Goal: Task Accomplishment & Management: Manage account settings

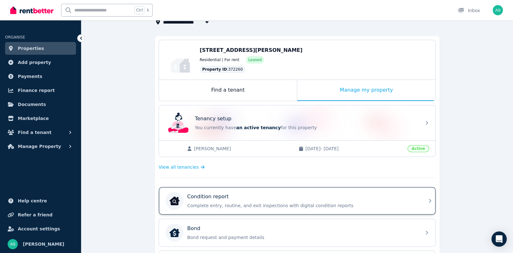
scroll to position [127, 0]
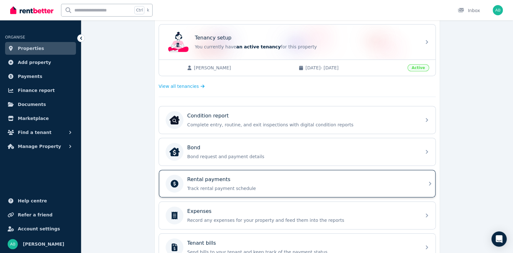
click at [233, 181] on div "Rental payments" at bounding box center [302, 180] width 230 height 8
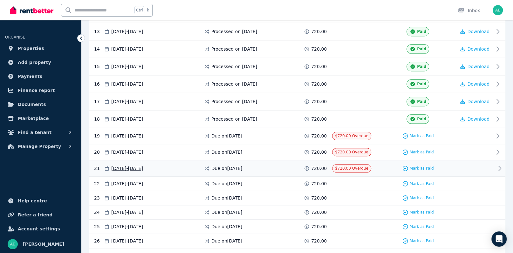
scroll to position [349, 0]
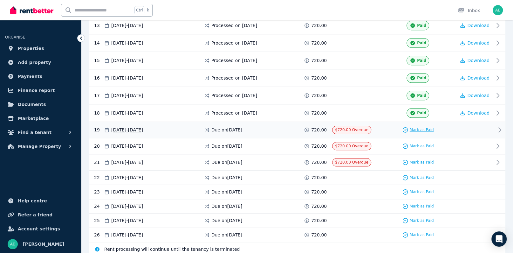
click at [427, 127] on span "Mark as Paid" at bounding box center [422, 129] width 24 height 5
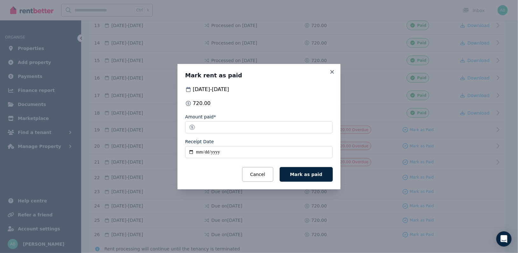
click at [203, 150] on input "Receipt Date" at bounding box center [259, 152] width 148 height 12
type input "**********"
click at [321, 173] on span "Mark as paid" at bounding box center [306, 174] width 32 height 5
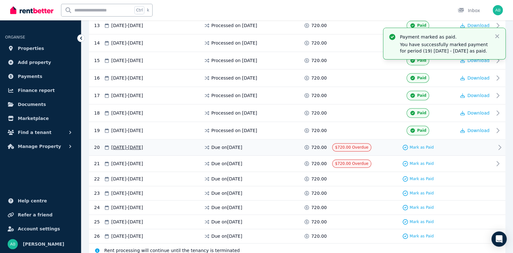
click at [355, 145] on span "$720.00 Overdue" at bounding box center [351, 147] width 33 height 4
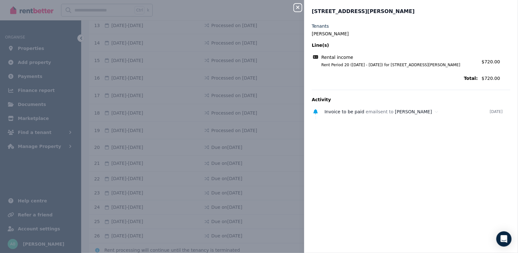
click at [297, 5] on icon "button" at bounding box center [298, 7] width 8 height 5
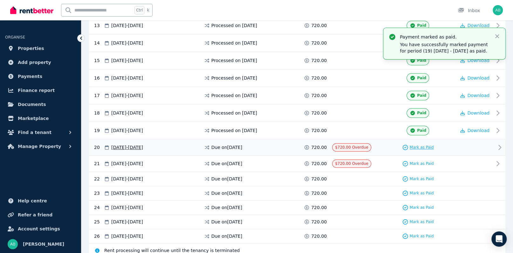
click at [427, 145] on span "Mark as Paid" at bounding box center [422, 147] width 24 height 5
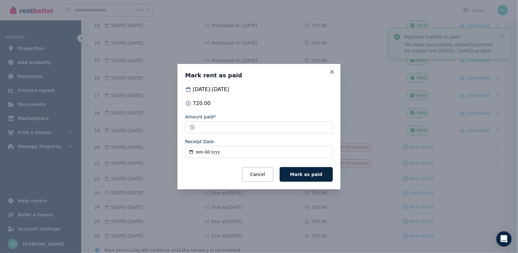
click at [198, 151] on input "Receipt Date" at bounding box center [259, 152] width 148 height 12
type input "**********"
click at [320, 175] on span "Mark as paid" at bounding box center [306, 174] width 32 height 5
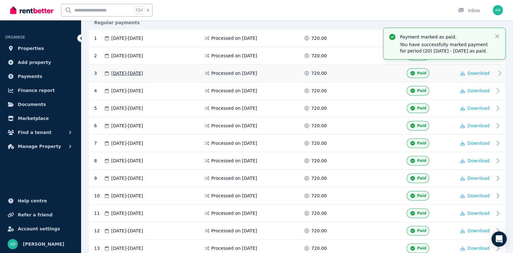
scroll to position [0, 0]
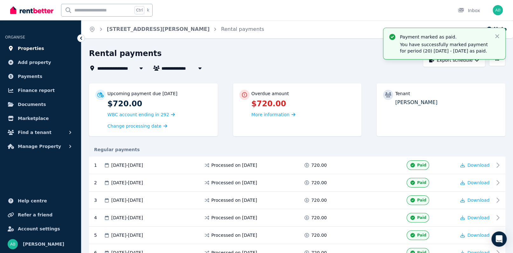
click at [29, 51] on span "Properties" at bounding box center [31, 49] width 26 height 8
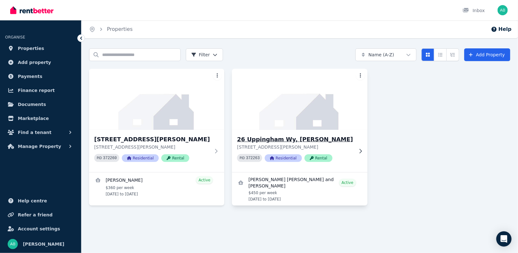
click at [268, 138] on h3 "26 Uppingham Wy, [PERSON_NAME]" at bounding box center [295, 139] width 116 height 9
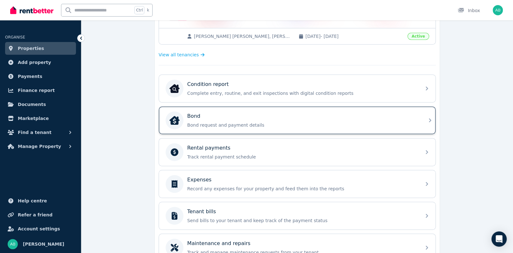
scroll to position [159, 0]
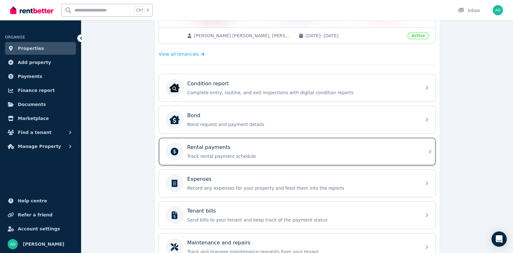
click at [207, 145] on p "Rental payments" at bounding box center [208, 147] width 43 height 8
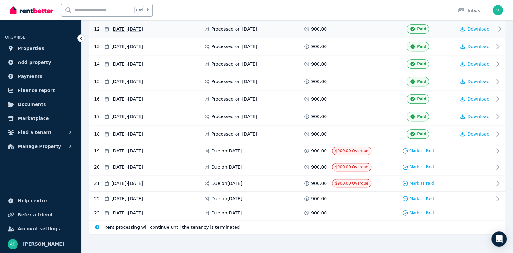
scroll to position [329, 0]
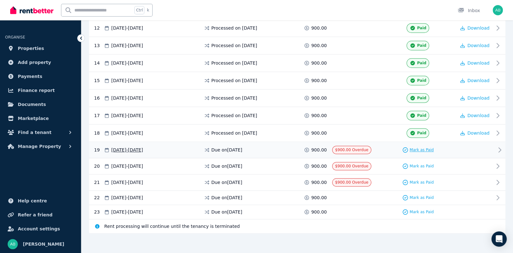
click at [418, 147] on span "Mark as Paid" at bounding box center [422, 149] width 24 height 5
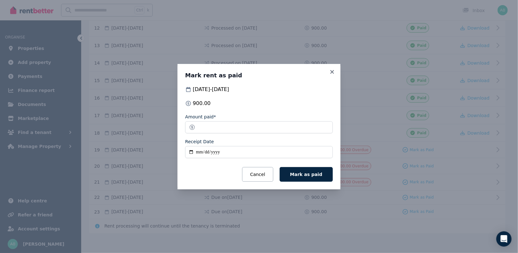
click at [196, 154] on input "Receipt Date" at bounding box center [259, 152] width 148 height 12
type input "**********"
click at [308, 174] on span "Mark as paid" at bounding box center [306, 174] width 32 height 5
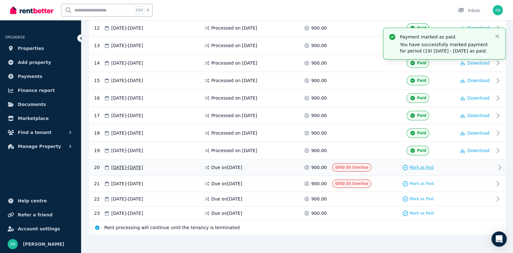
click at [419, 165] on span "Mark as Paid" at bounding box center [422, 167] width 24 height 5
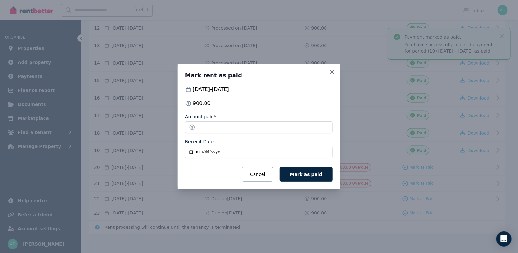
click at [197, 153] on input "Receipt Date" at bounding box center [259, 152] width 148 height 12
type input "**********"
click at [316, 173] on span "Mark as paid" at bounding box center [306, 174] width 32 height 5
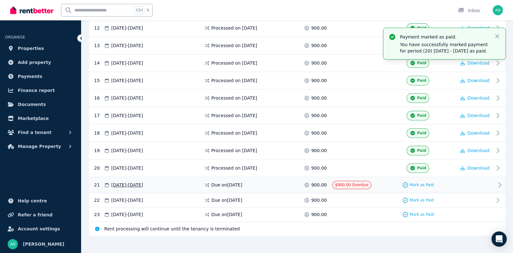
click at [355, 183] on span "$900.00 Overdue" at bounding box center [351, 185] width 33 height 4
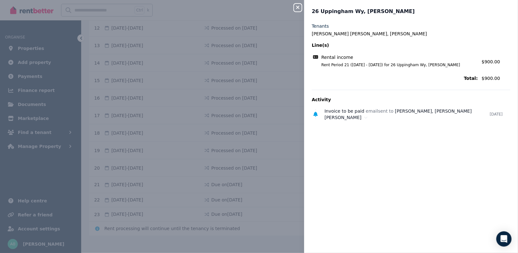
click at [299, 7] on icon "button" at bounding box center [298, 7] width 8 height 5
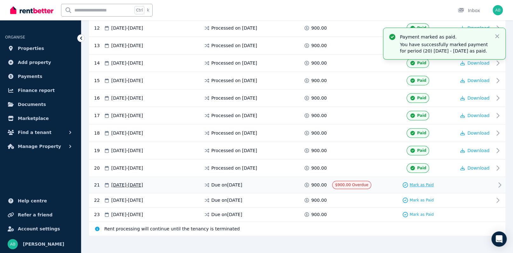
click at [415, 183] on span "Mark as Paid" at bounding box center [422, 184] width 24 height 5
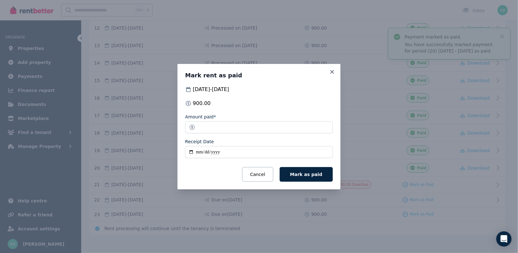
click at [199, 154] on input "Receipt Date" at bounding box center [259, 152] width 148 height 12
type input "**********"
click at [312, 175] on span "Mark as paid" at bounding box center [306, 174] width 32 height 5
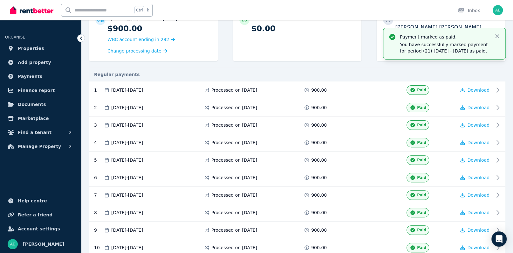
scroll to position [0, 0]
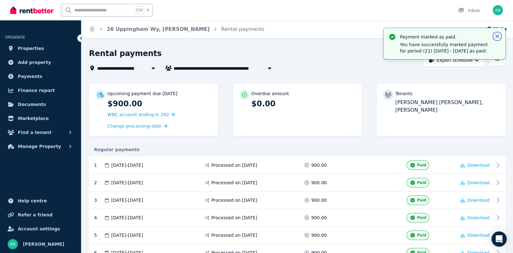
click at [498, 35] on icon "button" at bounding box center [497, 36] width 4 height 4
